Goal: Task Accomplishment & Management: Manage account settings

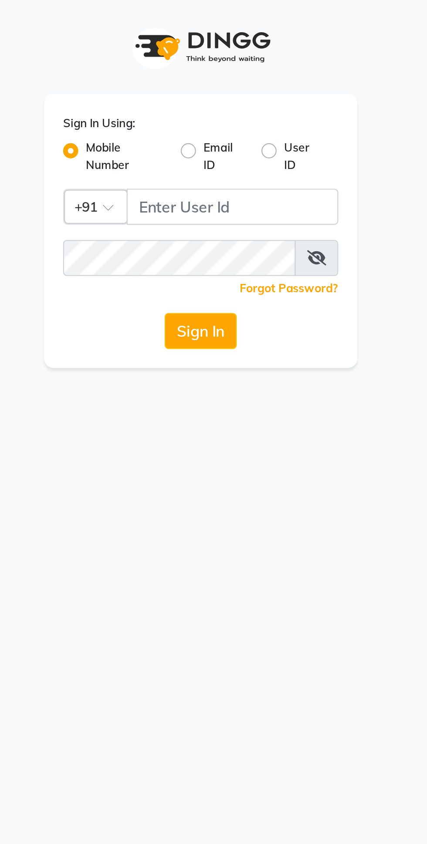
click at [207, 99] on input "Username" at bounding box center [228, 95] width 97 height 17
click at [235, 226] on div "Sign In Using: Mobile Number Email ID User ID Country Code × +91 Remember me Fo…" at bounding box center [213, 422] width 427 height 844
click at [222, 98] on input "Username" at bounding box center [228, 95] width 97 height 17
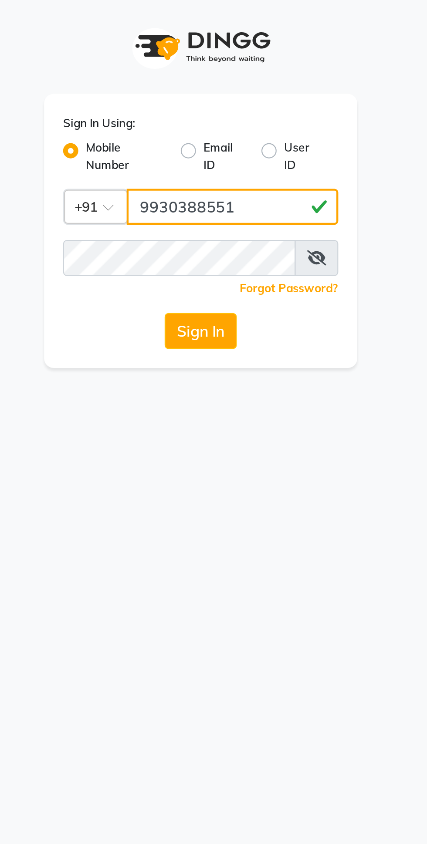
type input "9930388551"
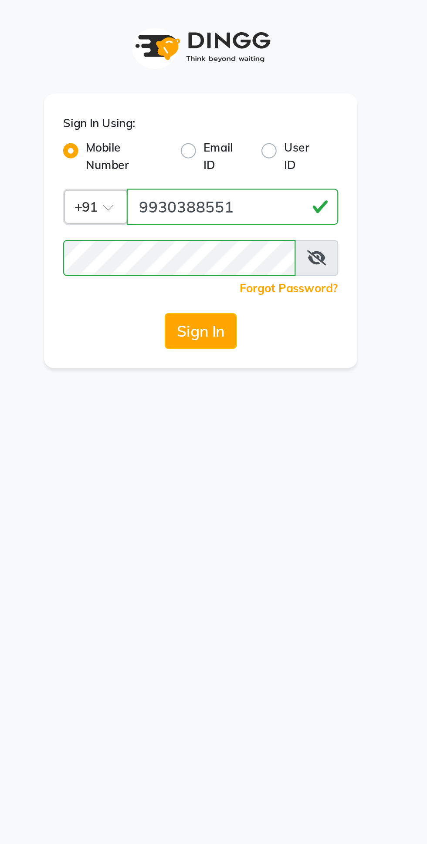
click at [220, 158] on button "Sign In" at bounding box center [213, 152] width 33 height 17
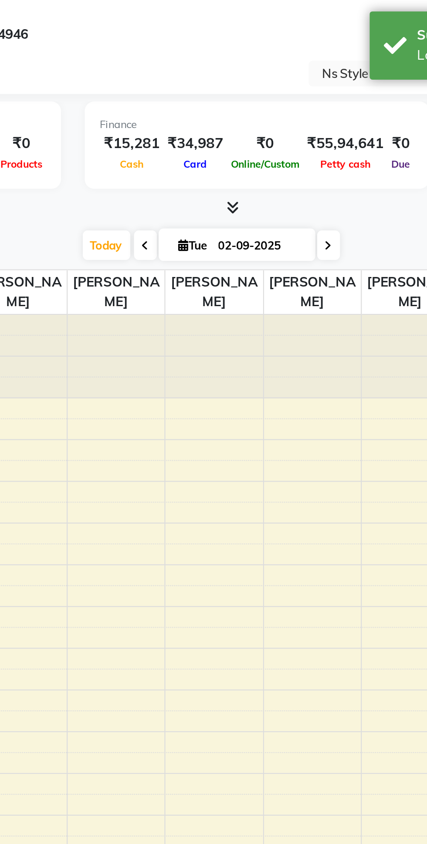
select select "en"
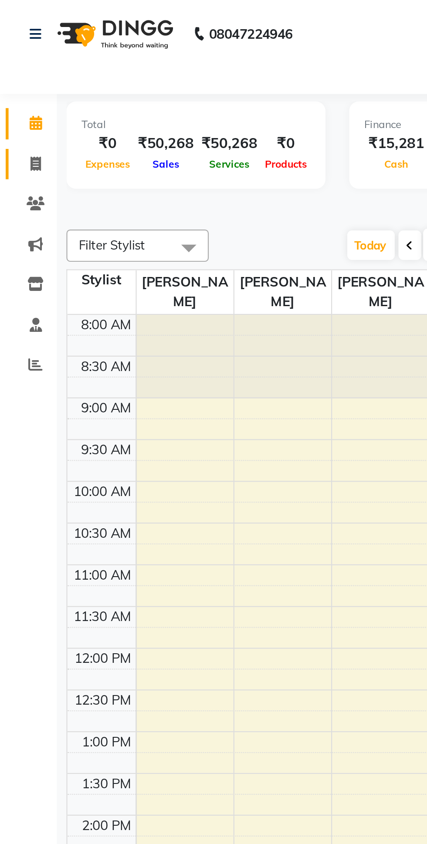
click at [23, 78] on span at bounding box center [16, 76] width 15 height 10
select select "service"
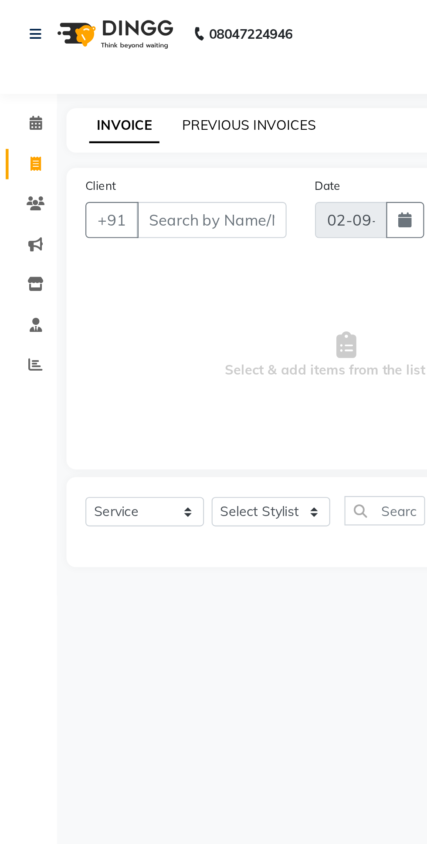
click at [113, 57] on link "PREVIOUS INVOICES" at bounding box center [114, 58] width 61 height 8
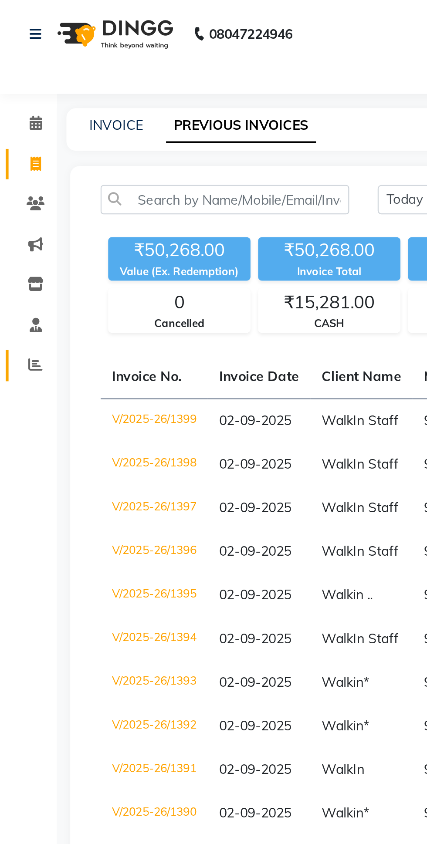
click at [14, 172] on span at bounding box center [16, 168] width 15 height 10
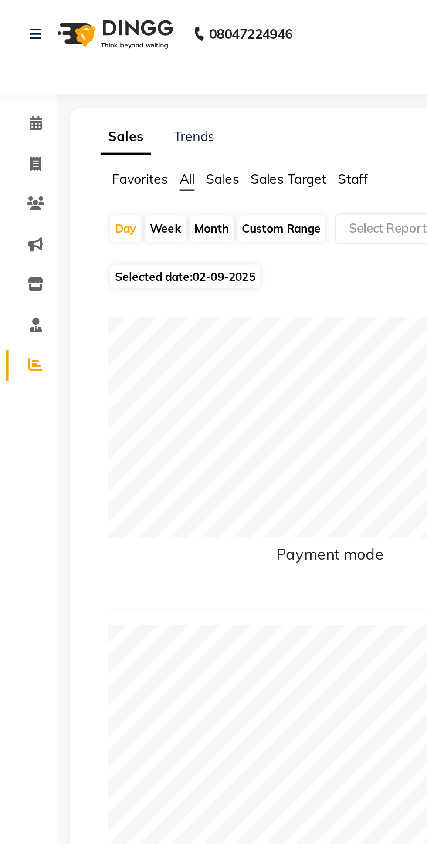
click at [165, 84] on span "Staff" at bounding box center [162, 82] width 14 height 8
